Goal: Information Seeking & Learning: Learn about a topic

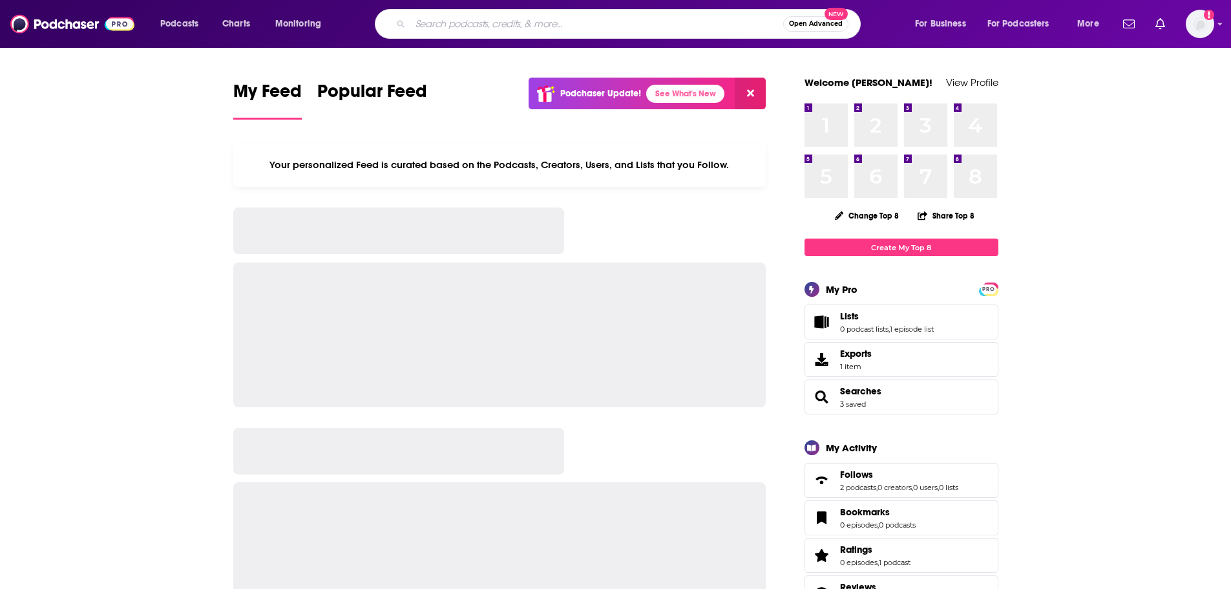
click at [474, 28] on input "Search podcasts, credits, & more..." at bounding box center [596, 24] width 373 height 21
paste input "[PERSON_NAME] Biohacking"
type input "[PERSON_NAME] Biohacking"
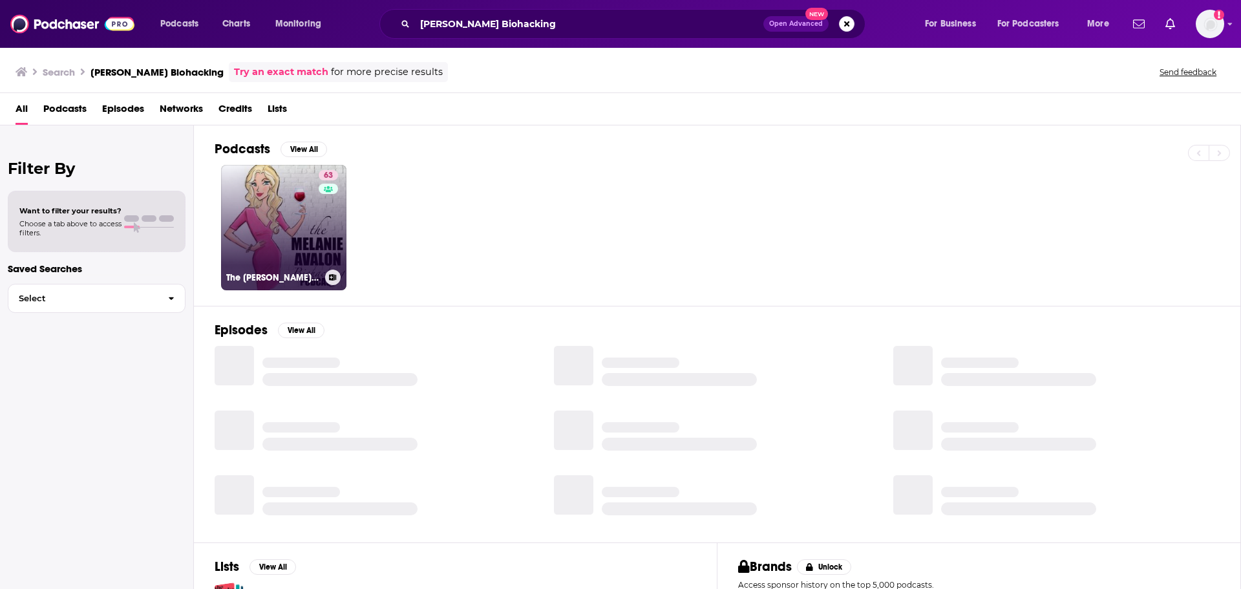
click at [319, 224] on div "63" at bounding box center [330, 220] width 23 height 100
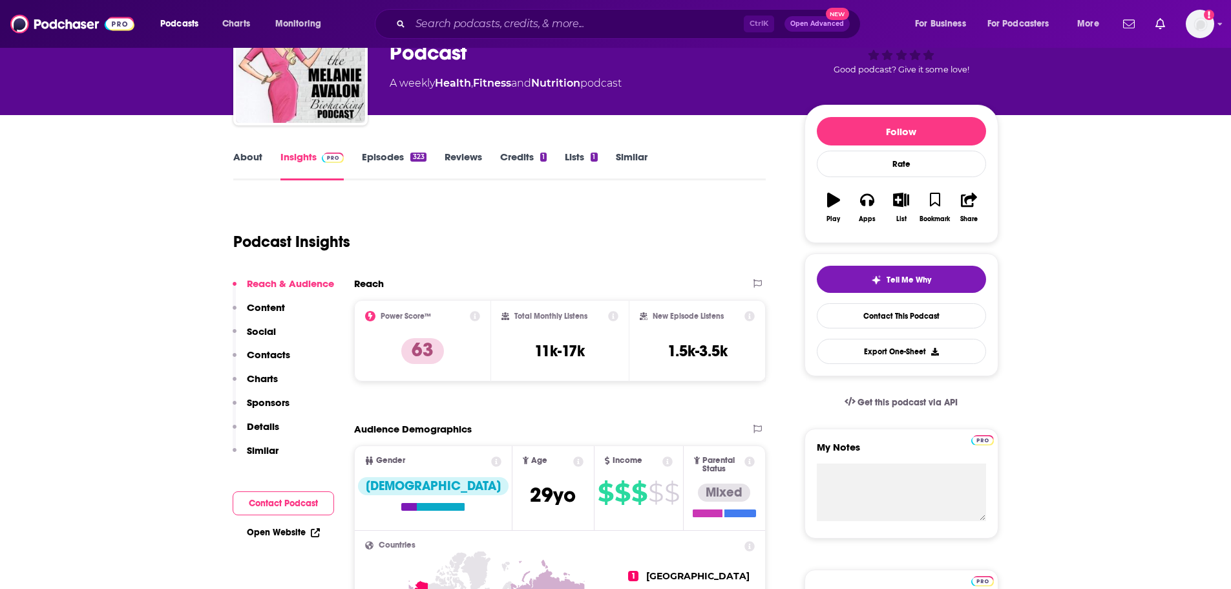
scroll to position [129, 0]
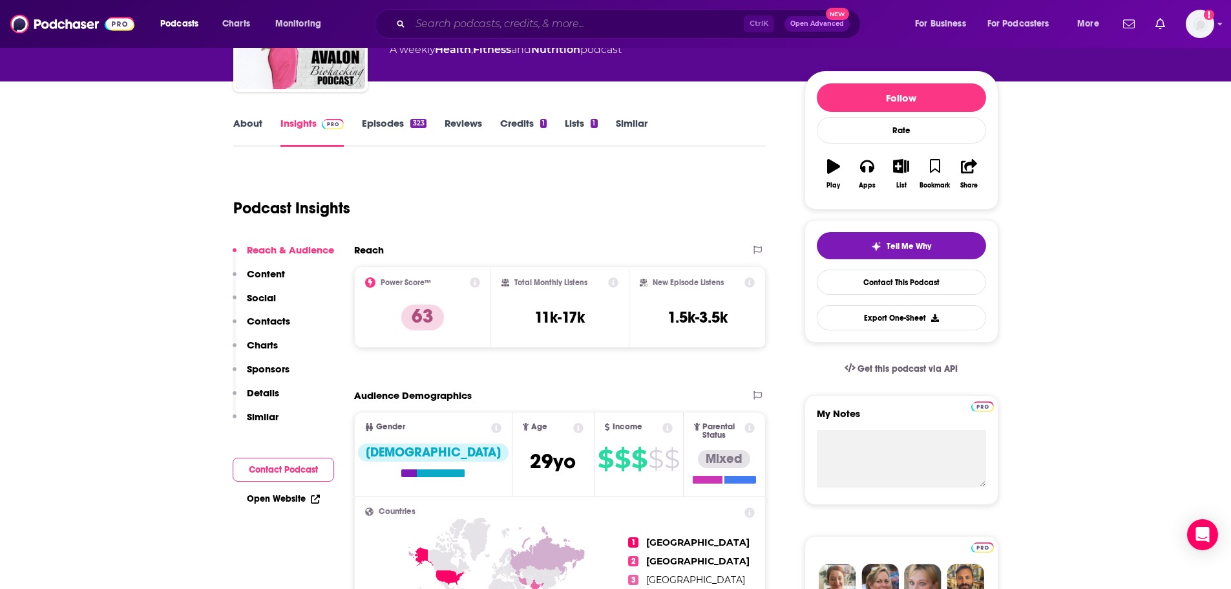
click at [498, 23] on input "Search podcasts, credits, & more..." at bounding box center [577, 24] width 334 height 21
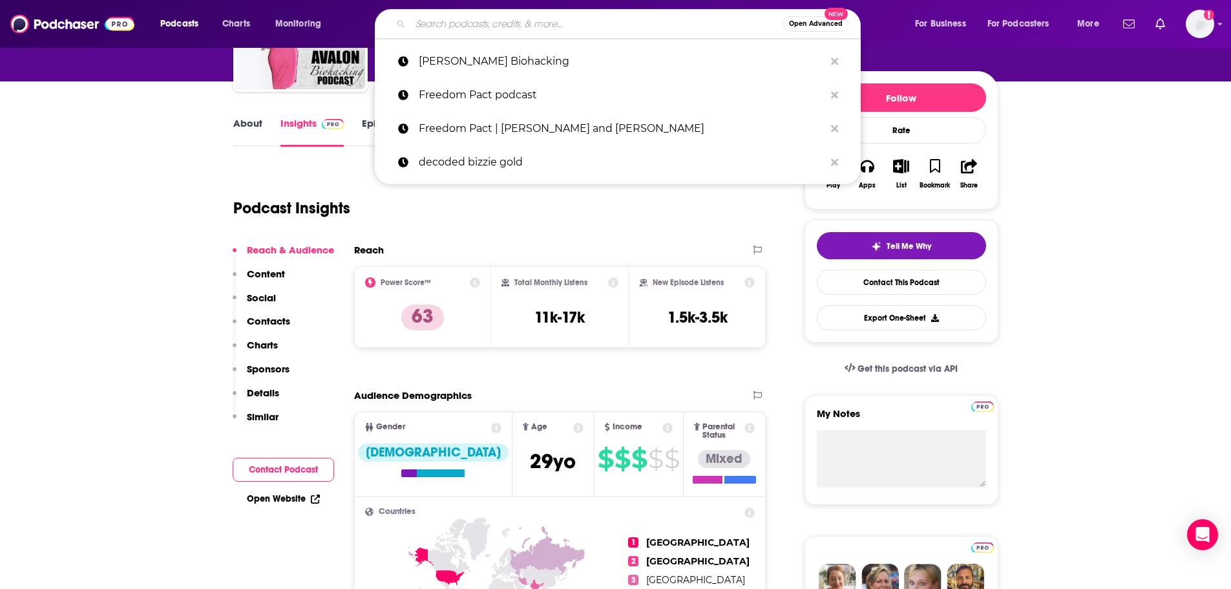
paste input "The Midlife Chrysalis Podcast with [PERSON_NAME]"
type input "The Midlife Chrysalis Podcast with [PERSON_NAME]"
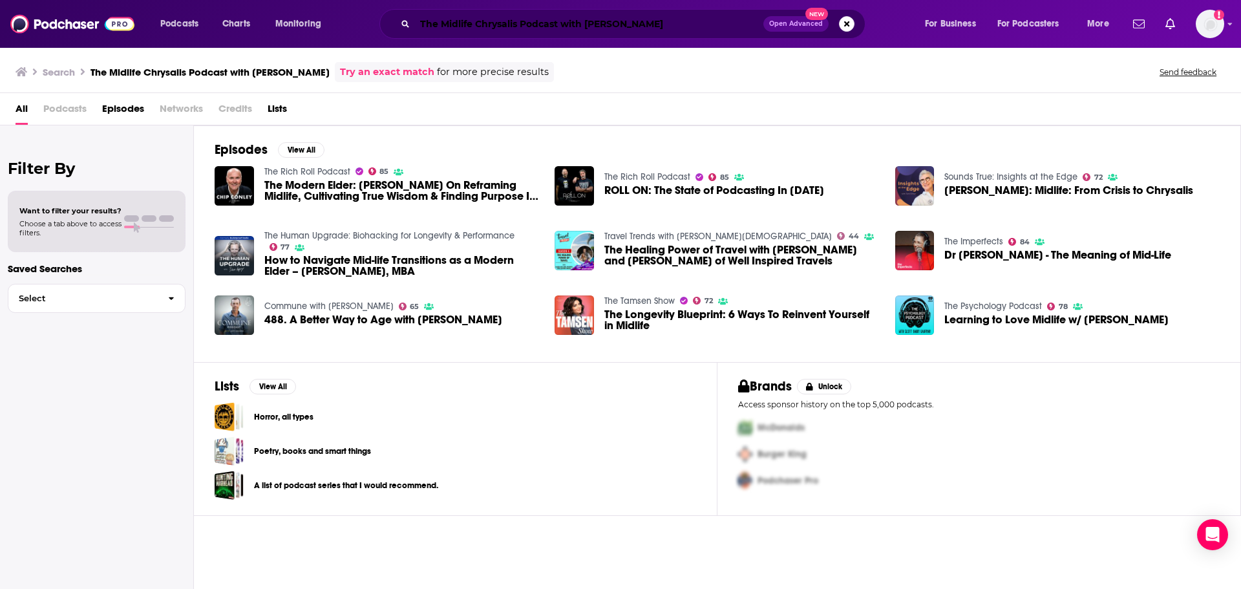
click at [665, 18] on input "The Midlife Chrysalis Podcast with [PERSON_NAME]" at bounding box center [589, 24] width 348 height 21
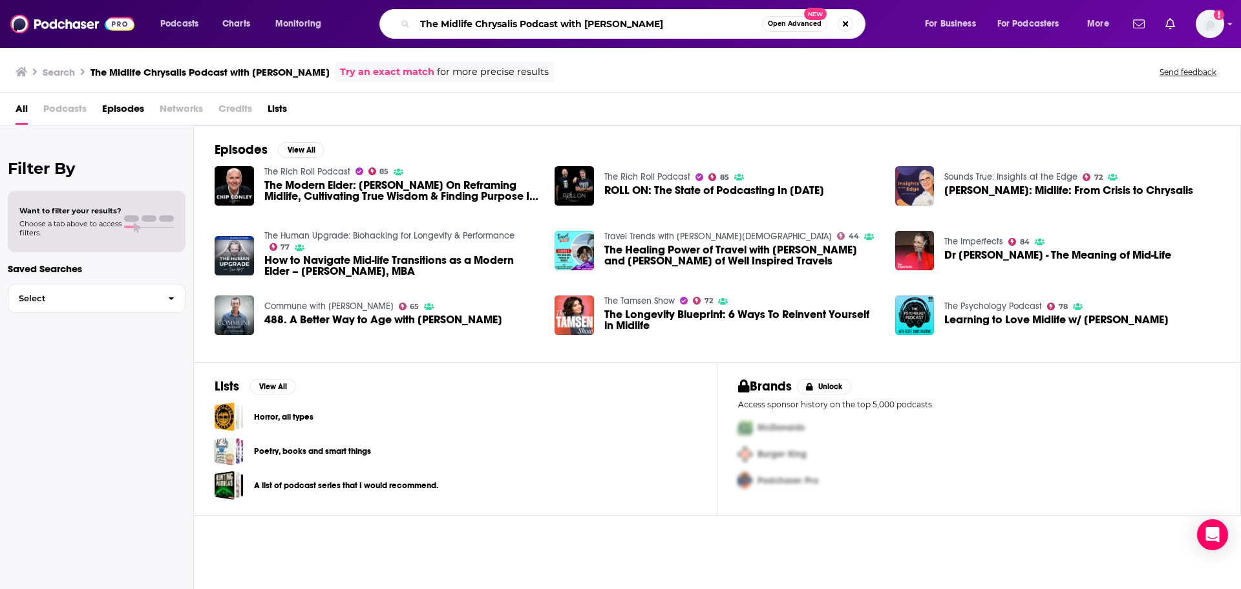
click at [665, 18] on input "The Midlife Chrysalis Podcast with [PERSON_NAME]" at bounding box center [588, 24] width 347 height 21
click at [569, 30] on input "The Midlife Chrysalis Podcast with [PERSON_NAME]" at bounding box center [588, 24] width 347 height 21
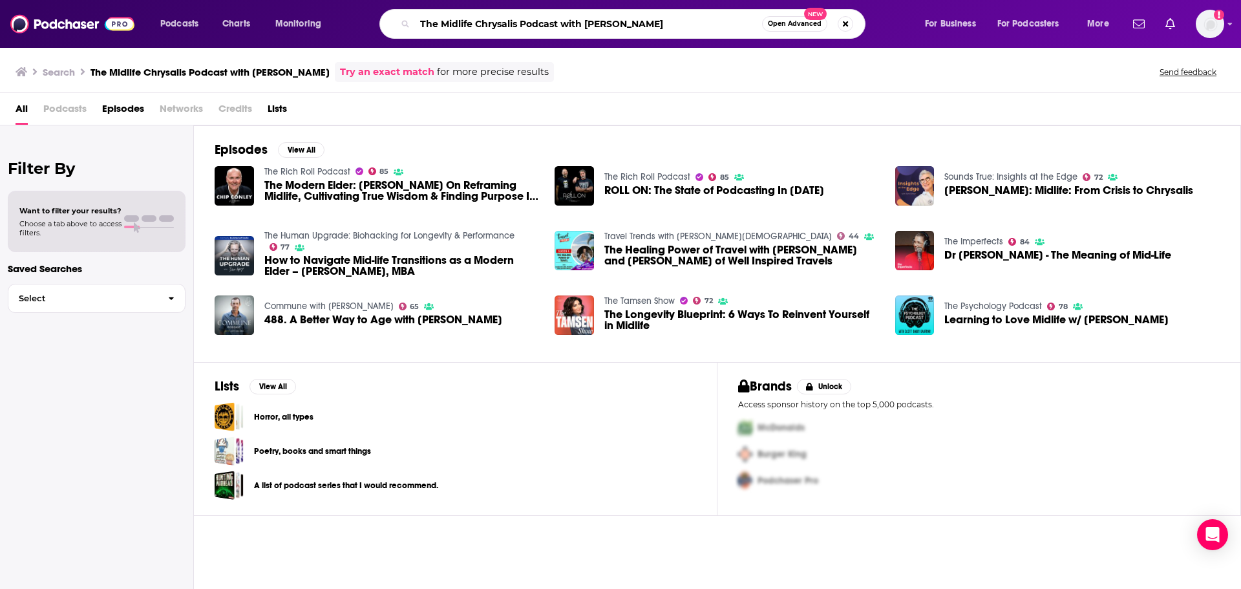
paste input "Search podcasts, credits, & more..."
type input "The Midlife Chrysalis"
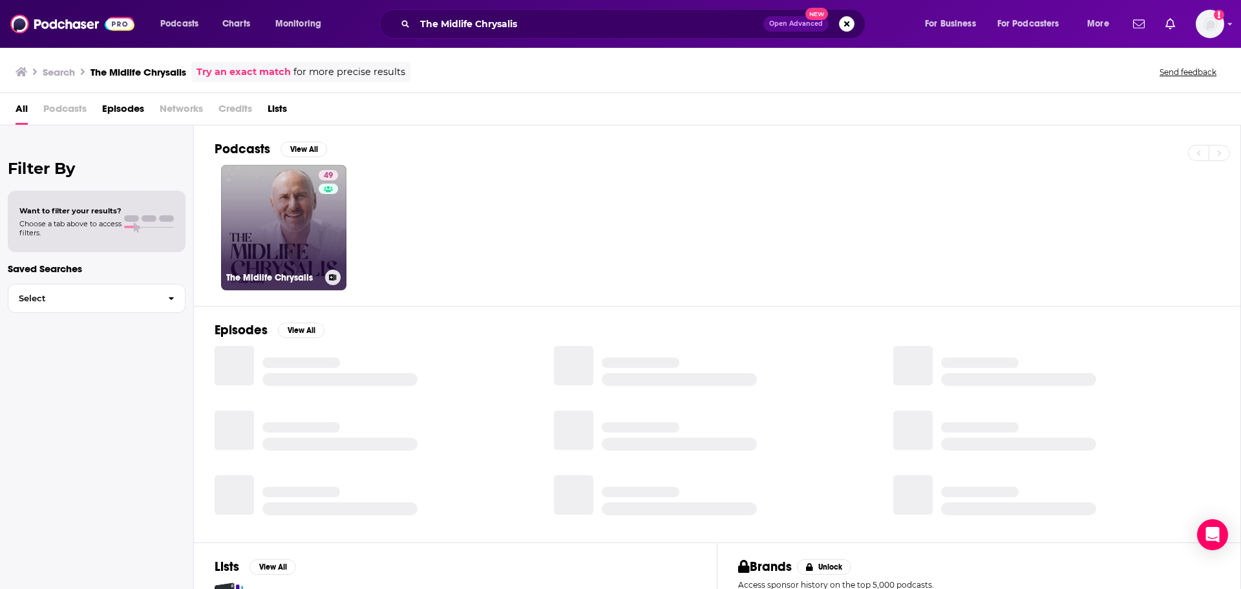
click at [281, 217] on link "49 The Midlife Chrysalis" at bounding box center [283, 227] width 125 height 125
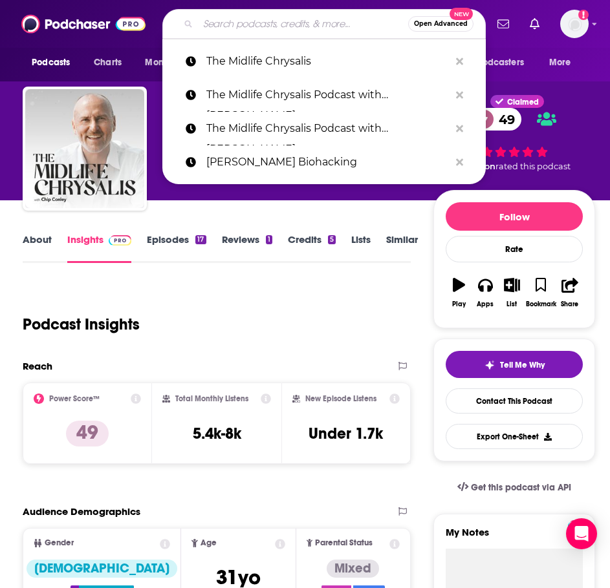
click at [240, 20] on input "Search podcasts, credits, & more..." at bounding box center [303, 24] width 210 height 21
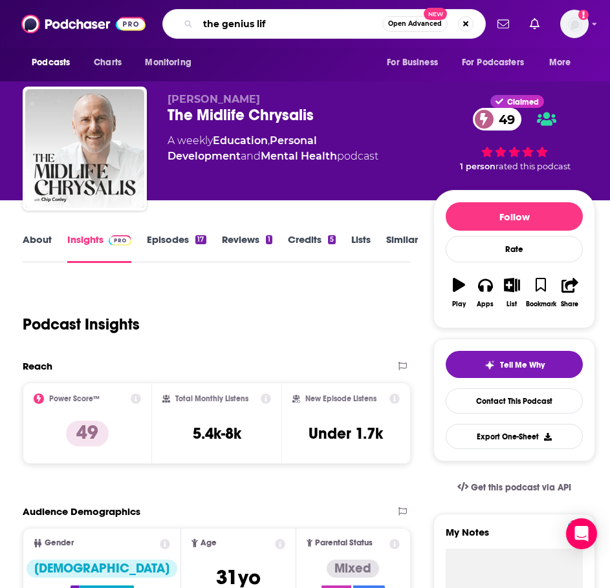
type input "the genius life"
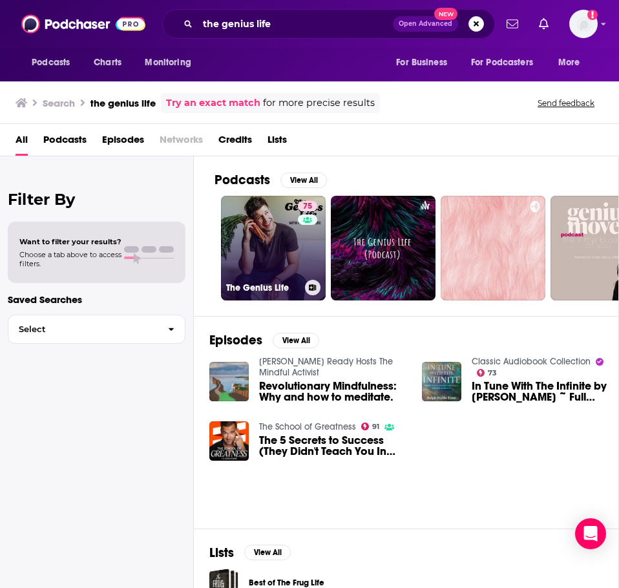
click at [251, 228] on link "75 The Genius Life" at bounding box center [273, 248] width 105 height 105
